Goal: Task Accomplishment & Management: Manage account settings

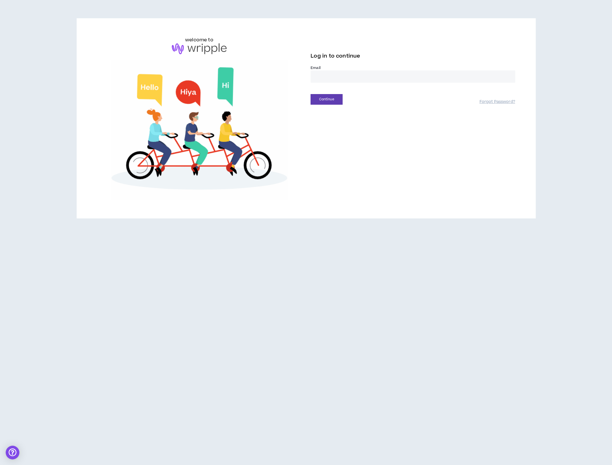
click at [430, 75] on input "email" at bounding box center [413, 76] width 205 height 12
click at [401, 76] on input "email" at bounding box center [413, 76] width 205 height 12
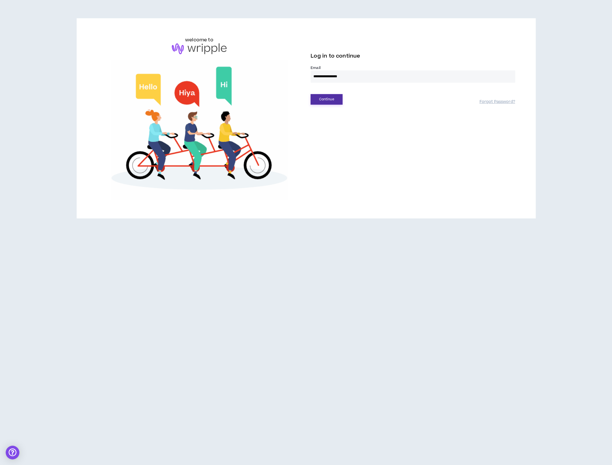
type input "**********"
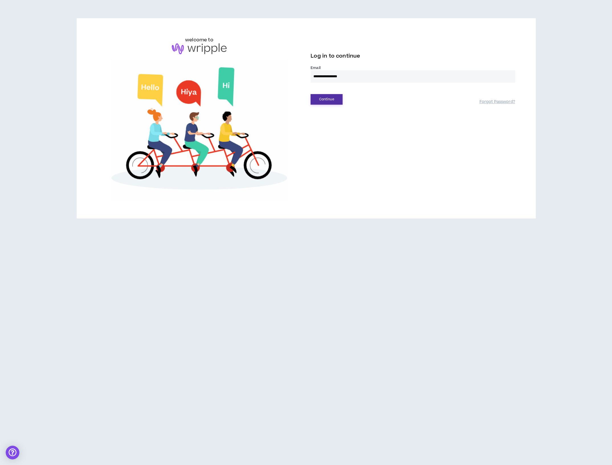
click at [334, 99] on button "Continue" at bounding box center [327, 99] width 32 height 11
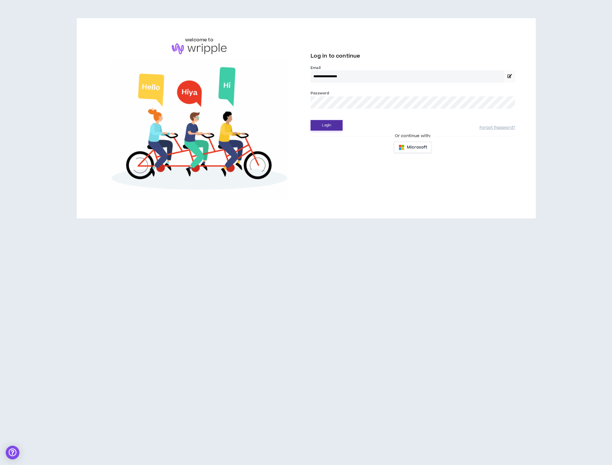
click at [320, 127] on button "Login" at bounding box center [327, 125] width 32 height 11
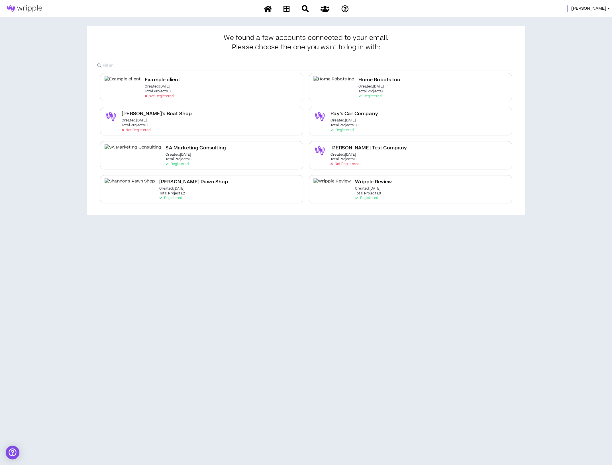
click at [600, 5] on div "Leigh" at bounding box center [306, 8] width 612 height 17
click at [601, 9] on span "Leigh" at bounding box center [588, 8] width 35 height 6
click at [574, 20] on link "System Admin Portal" at bounding box center [583, 19] width 52 height 9
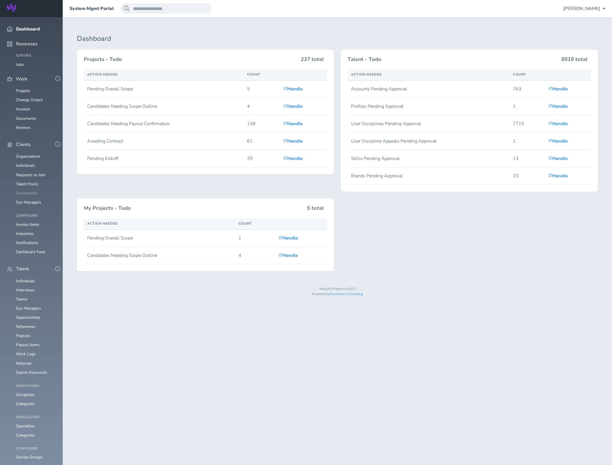
click at [26, 190] on link "Consultants" at bounding box center [27, 192] width 22 height 5
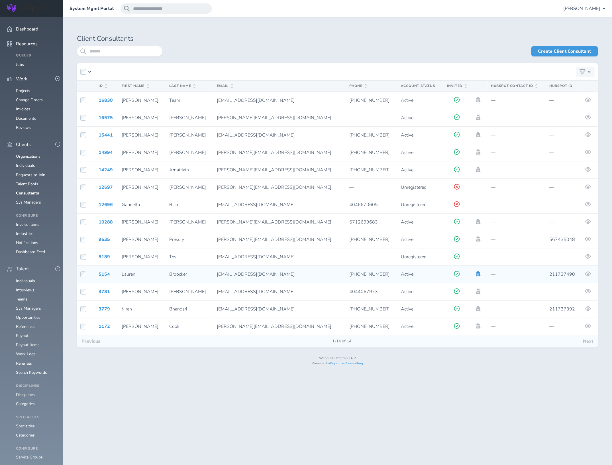
click at [475, 273] on icon at bounding box center [478, 273] width 6 height 5
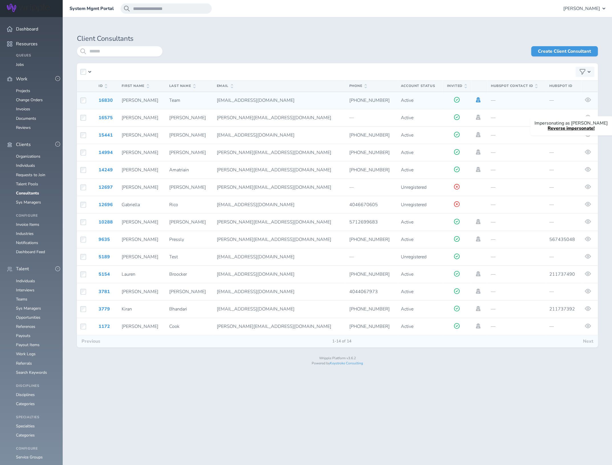
click at [475, 99] on icon at bounding box center [478, 99] width 6 height 5
